Goal: Task Accomplishment & Management: Complete application form

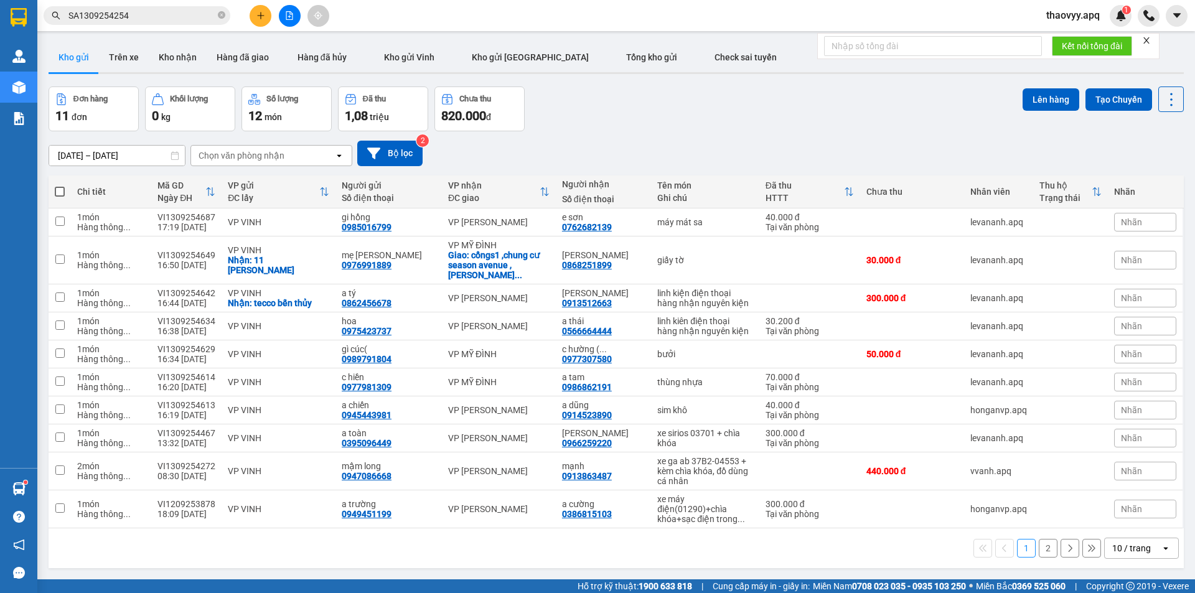
click at [149, 14] on input "SA1309254254" at bounding box center [141, 16] width 147 height 14
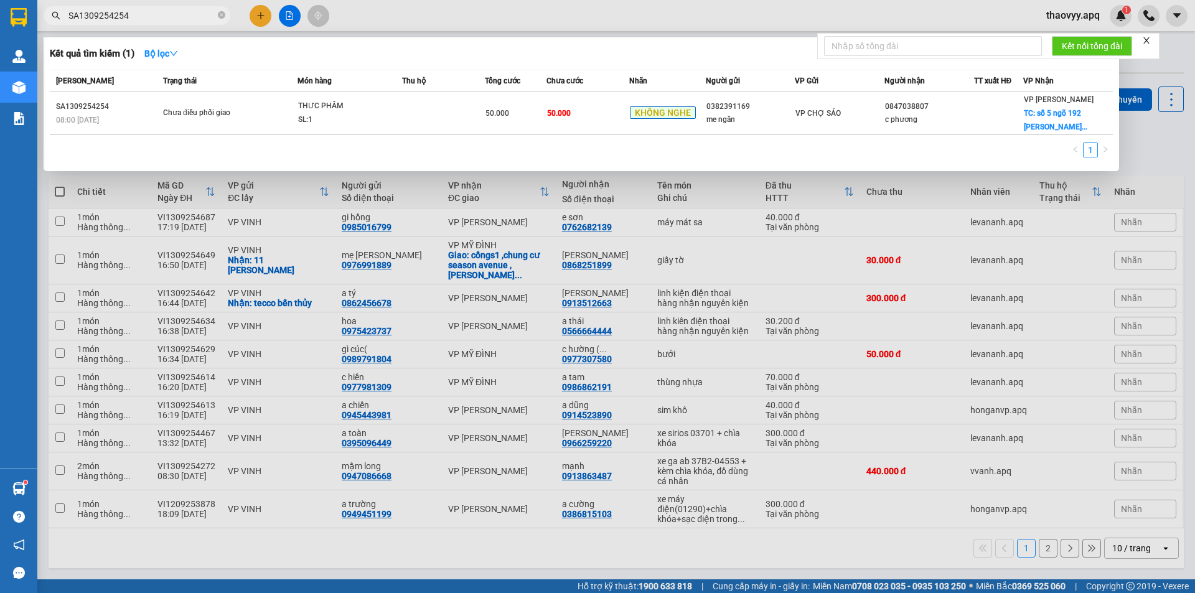
click at [149, 14] on input "SA1309254254" at bounding box center [141, 16] width 147 height 14
paste input "0983629296"
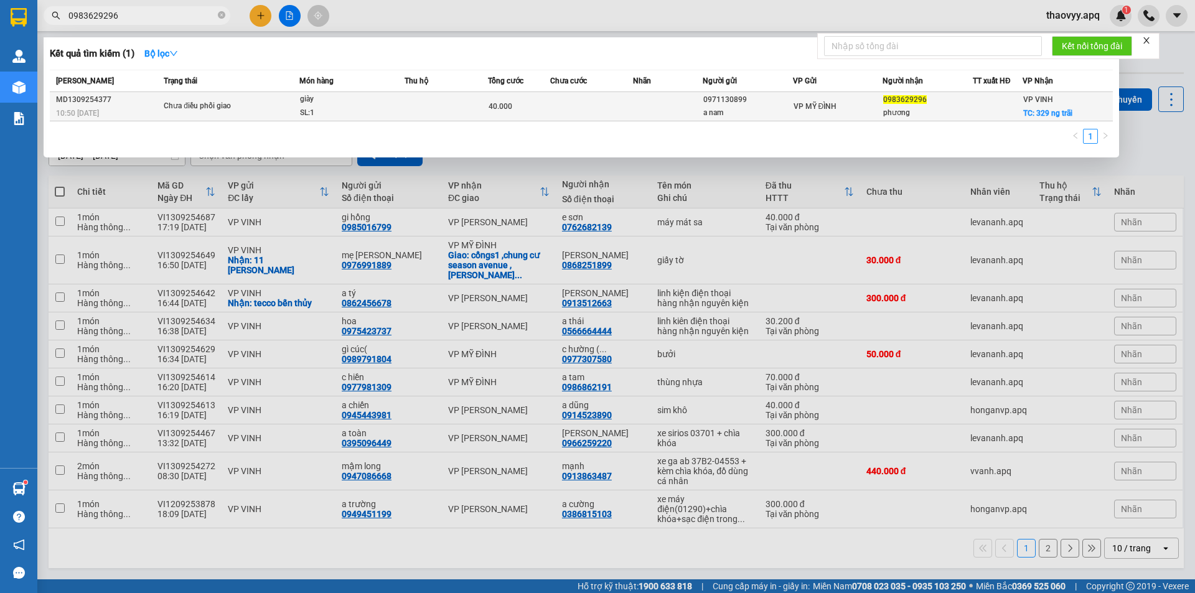
type input "0983629296"
click at [418, 110] on td at bounding box center [446, 106] width 83 height 29
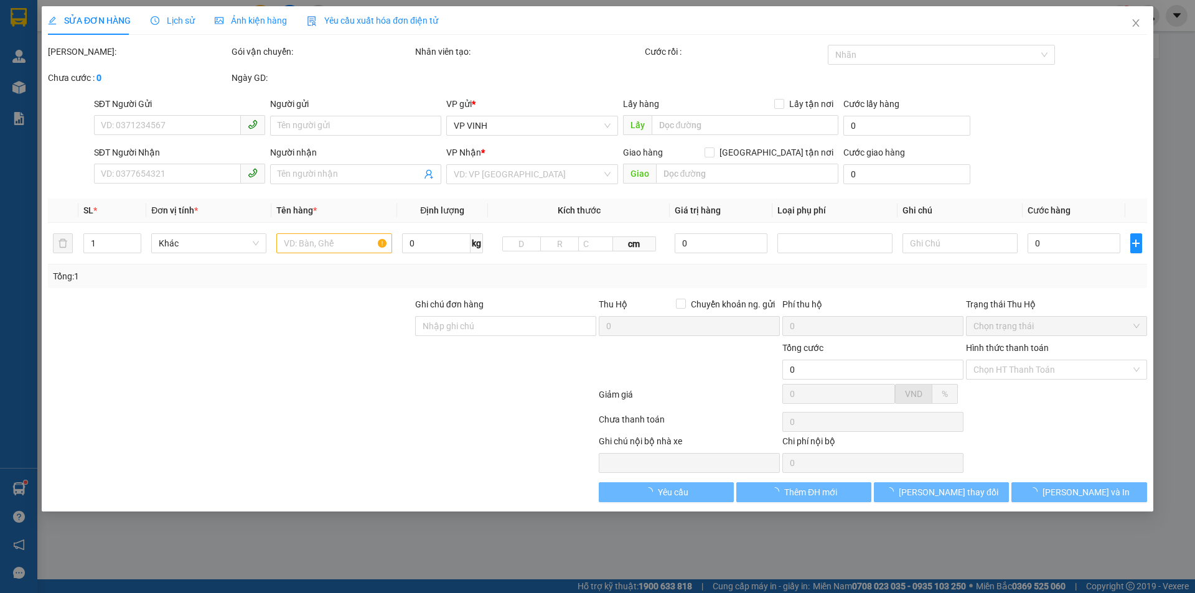
type input "0971130899"
type input "a nam"
type input "0983629296"
type input "phương"
checkbox input "true"
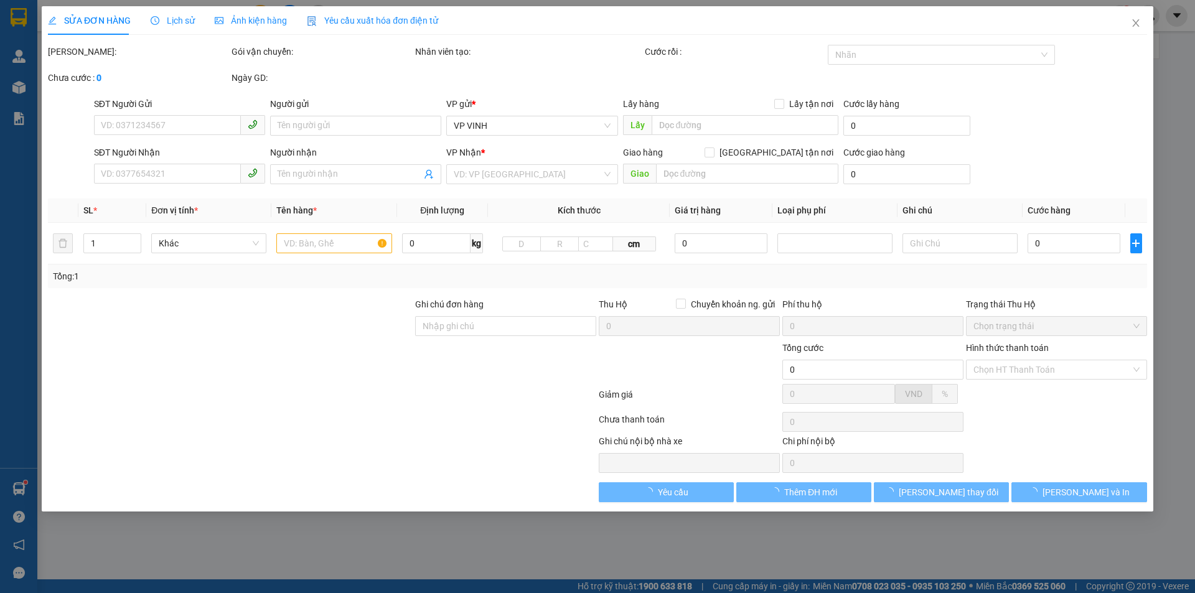
type input "329 ng trãi"
type input "40.000"
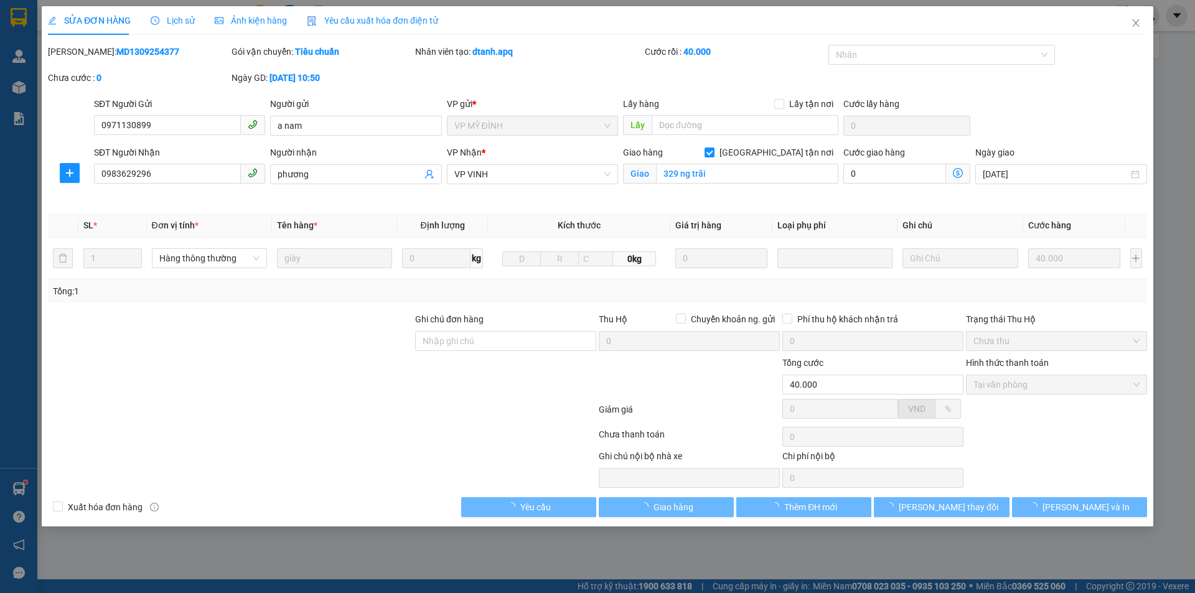
click at [169, 21] on span "Lịch sử" at bounding box center [173, 21] width 44 height 10
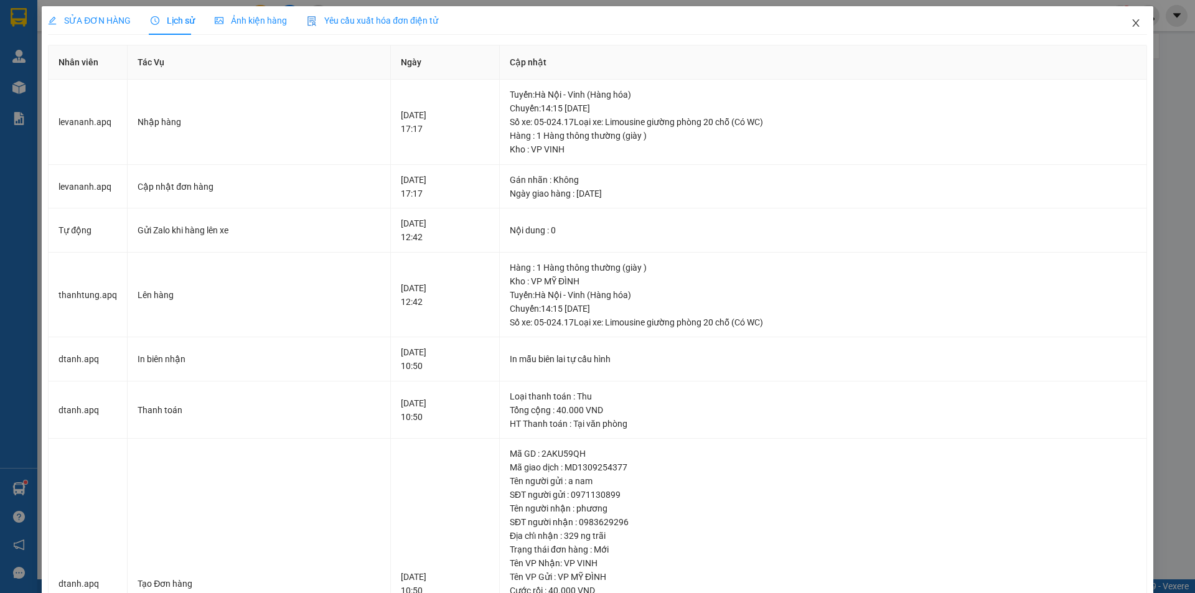
drag, startPoint x: 1124, startPoint y: 29, endPoint x: 159, endPoint y: 22, distance: 964.3
click at [1122, 29] on span "Close" at bounding box center [1136, 23] width 35 height 35
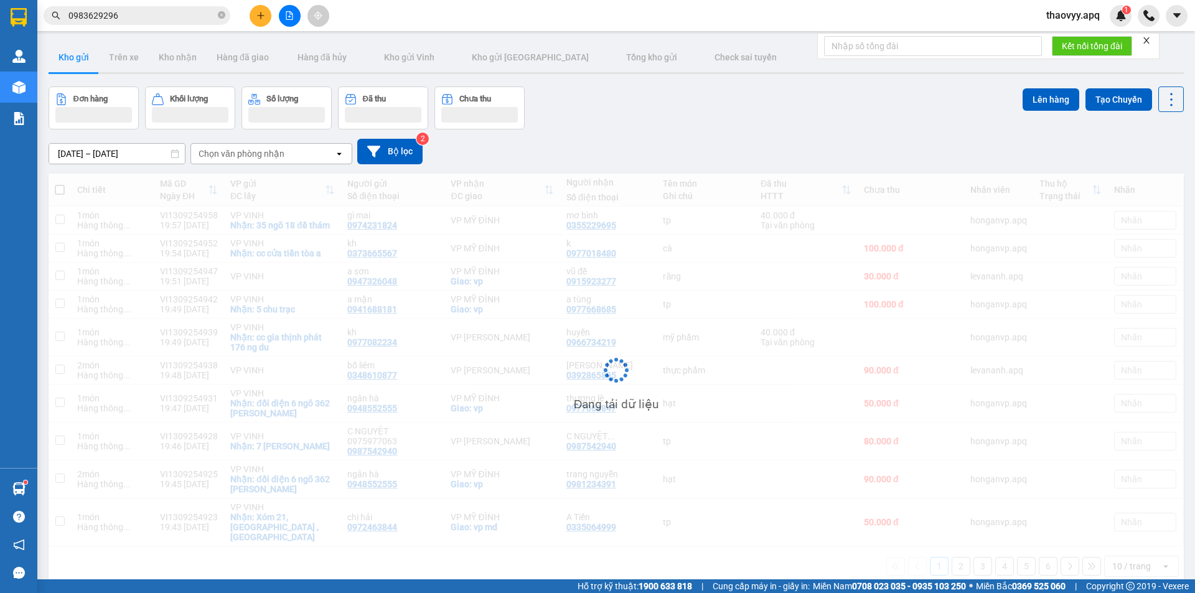
click at [132, 19] on input "0983629296" at bounding box center [141, 16] width 147 height 14
